Goal: Task Accomplishment & Management: Manage account settings

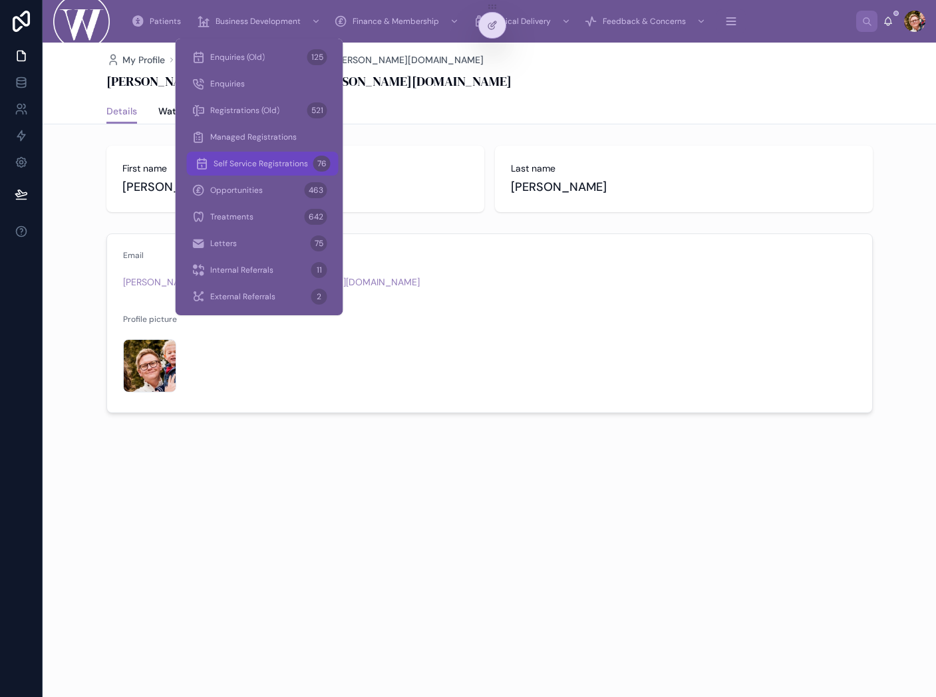
click at [265, 165] on span "Self Service Registrations" at bounding box center [261, 163] width 94 height 11
